Goal: Ask a question

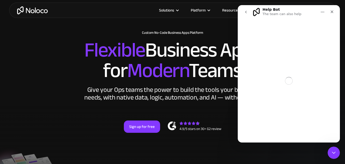
scroll to position [26, 0]
click at [285, 117] on textarea "Ask a question…" at bounding box center [289, 119] width 94 height 9
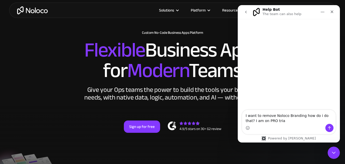
type textarea "I want to remove Noloco Branding how do i do that? I am on PRO trial"
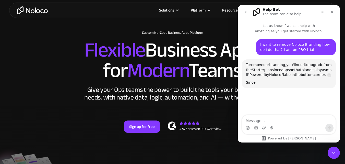
scroll to position [37, 0]
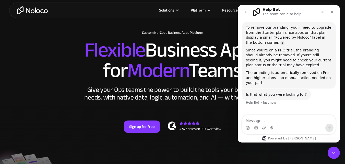
click at [275, 120] on textarea "Message…" at bounding box center [289, 119] width 94 height 9
type textarea "Just started the trial, it is NOT OFF"
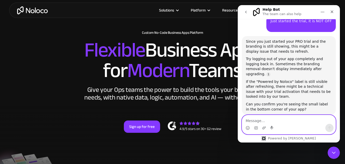
scroll to position [132, 0]
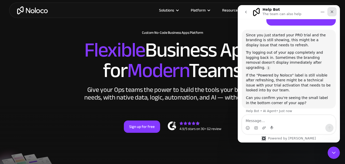
click at [329, 13] on div "Close" at bounding box center [332, 11] width 9 height 9
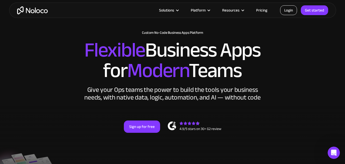
click at [294, 10] on link "Login" at bounding box center [288, 10] width 17 height 10
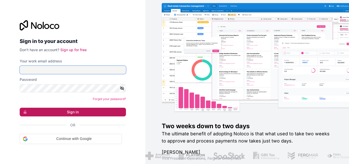
type input "[PERSON_NAME][EMAIL_ADDRESS][DOMAIN_NAME]"
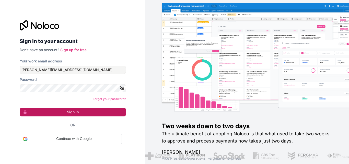
click at [90, 111] on button "Sign in" at bounding box center [73, 112] width 106 height 9
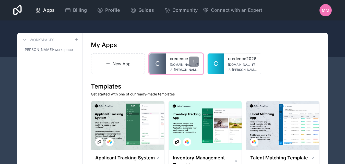
click at [169, 65] on div "credence credence.mogmarketing.co.za marchant@mogmarketing.co.za" at bounding box center [184, 63] width 37 height 20
click at [162, 66] on link "C" at bounding box center [158, 63] width 16 height 20
